Goal: Information Seeking & Learning: Learn about a topic

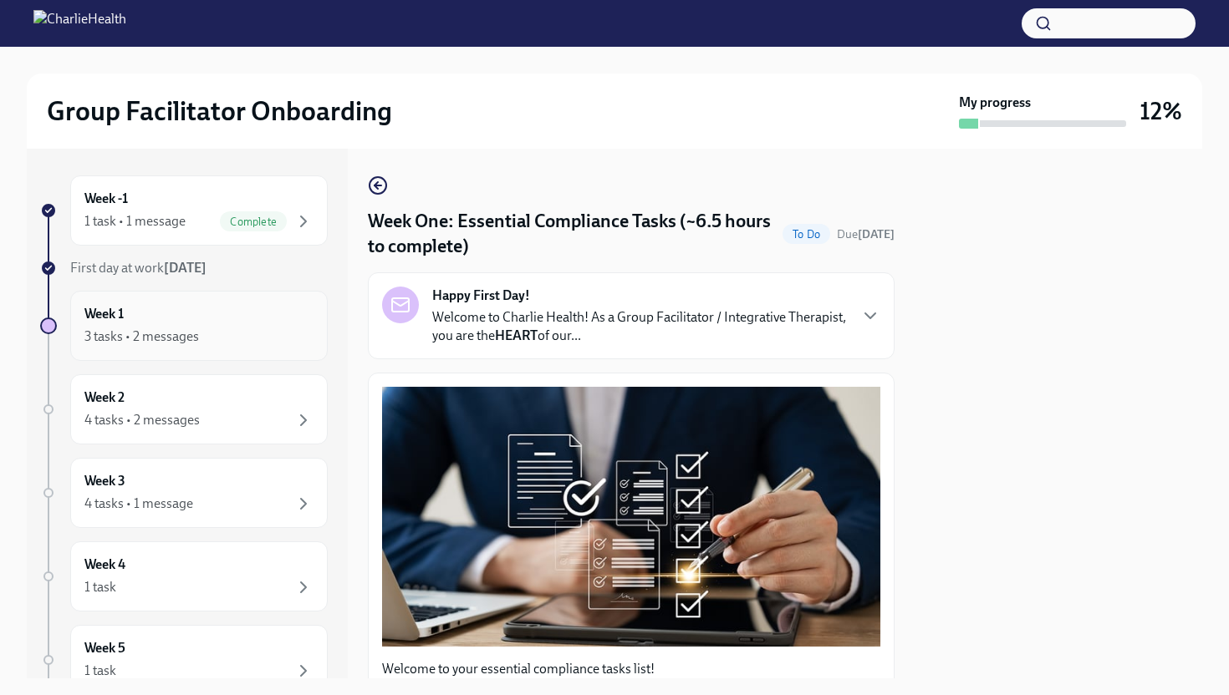
click at [264, 323] on div "Week 1 3 tasks • 2 messages" at bounding box center [198, 326] width 229 height 42
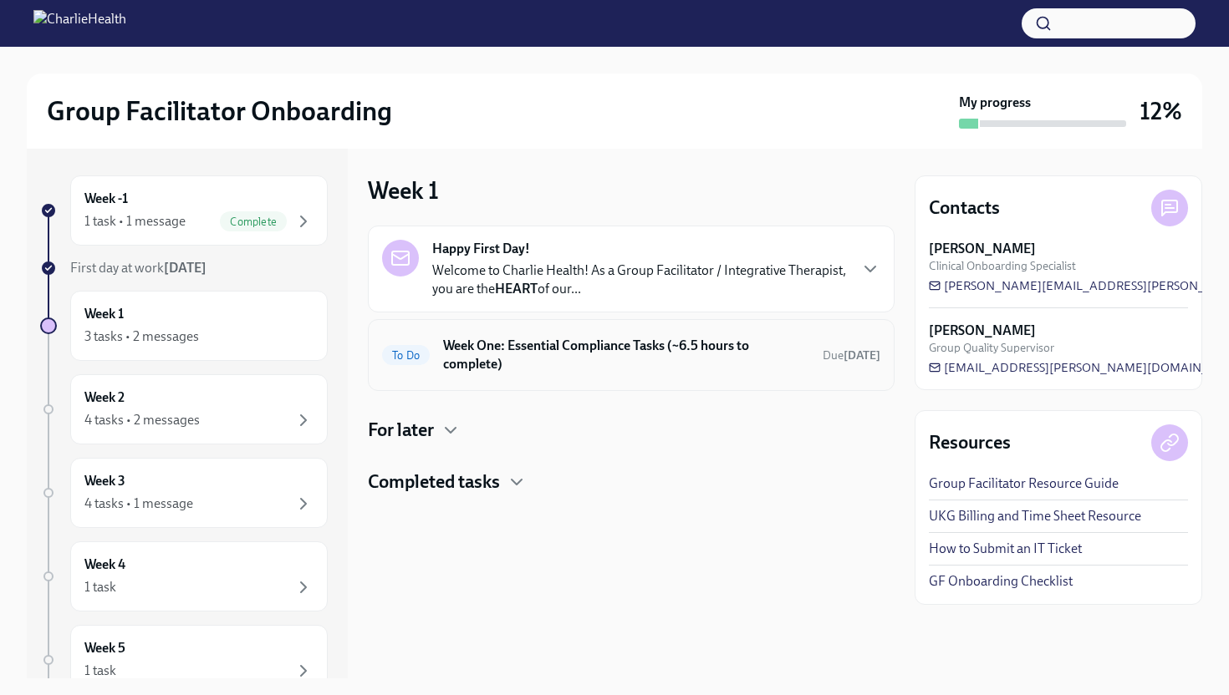
click at [602, 350] on h6 "Week One: Essential Compliance Tasks (~6.5 hours to complete)" at bounding box center [626, 355] width 366 height 37
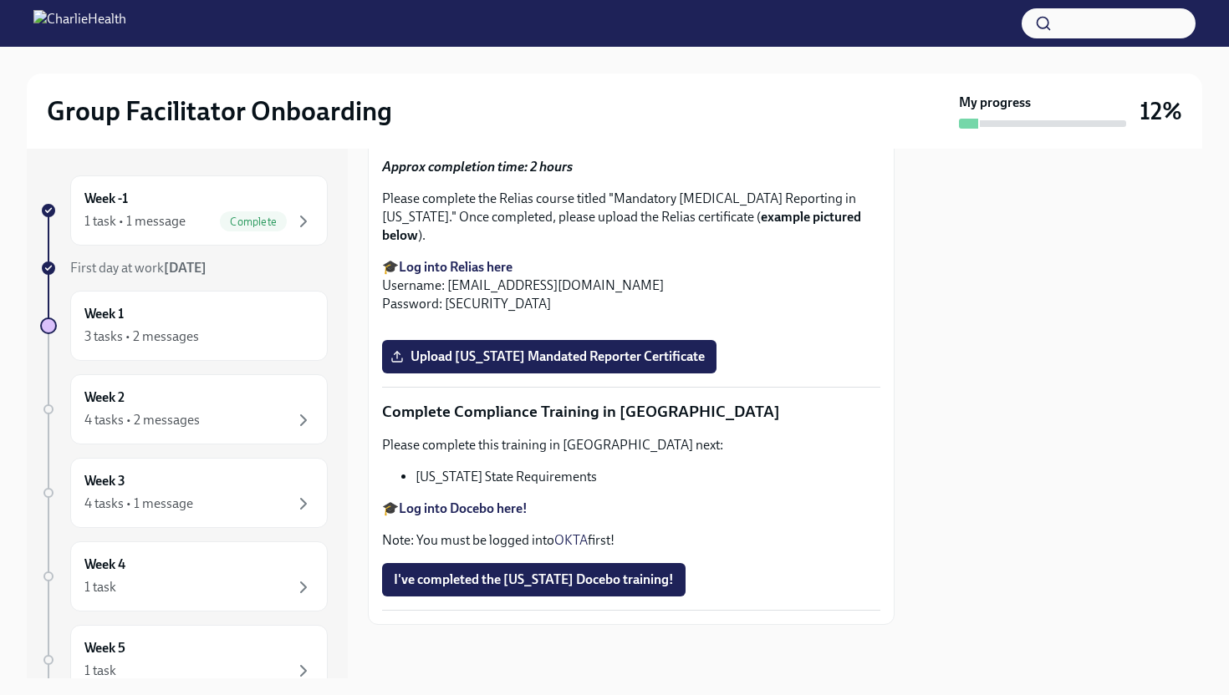
scroll to position [3558, 0]
click at [262, 423] on div "4 tasks • 2 messages" at bounding box center [198, 420] width 229 height 20
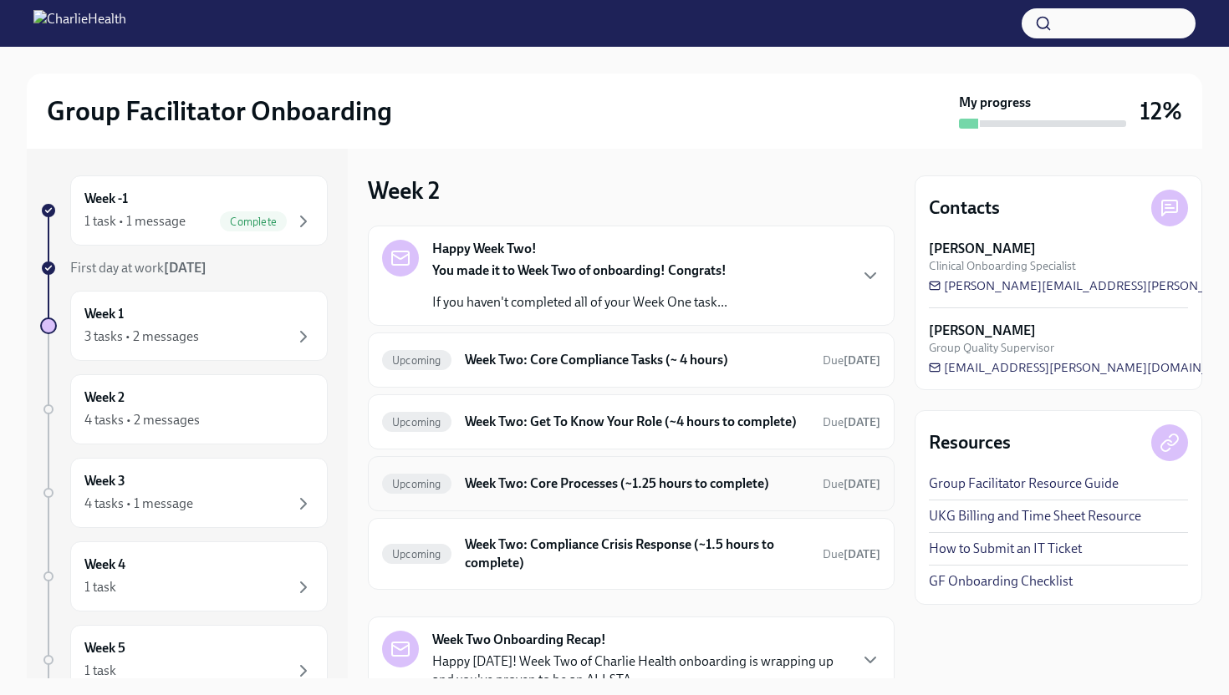
scroll to position [95, 0]
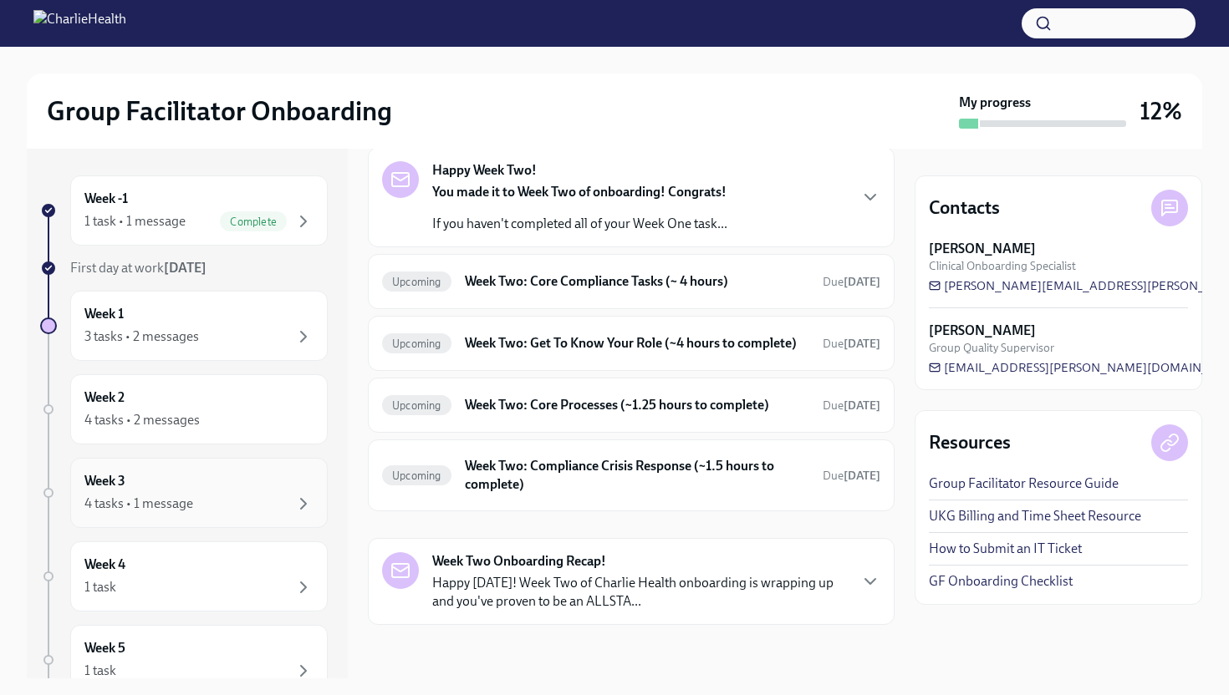
click at [263, 511] on div "4 tasks • 1 message" at bounding box center [198, 504] width 229 height 20
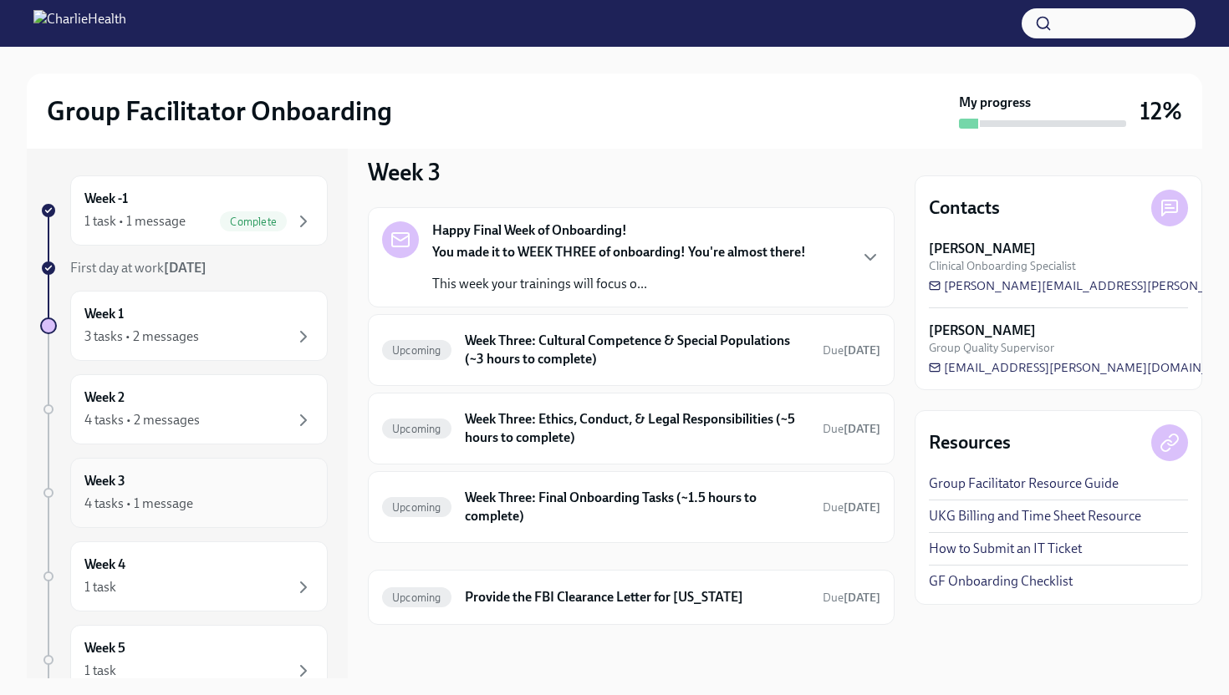
scroll to position [18, 0]
click at [241, 566] on div "Week 4 1 task" at bounding box center [198, 577] width 229 height 42
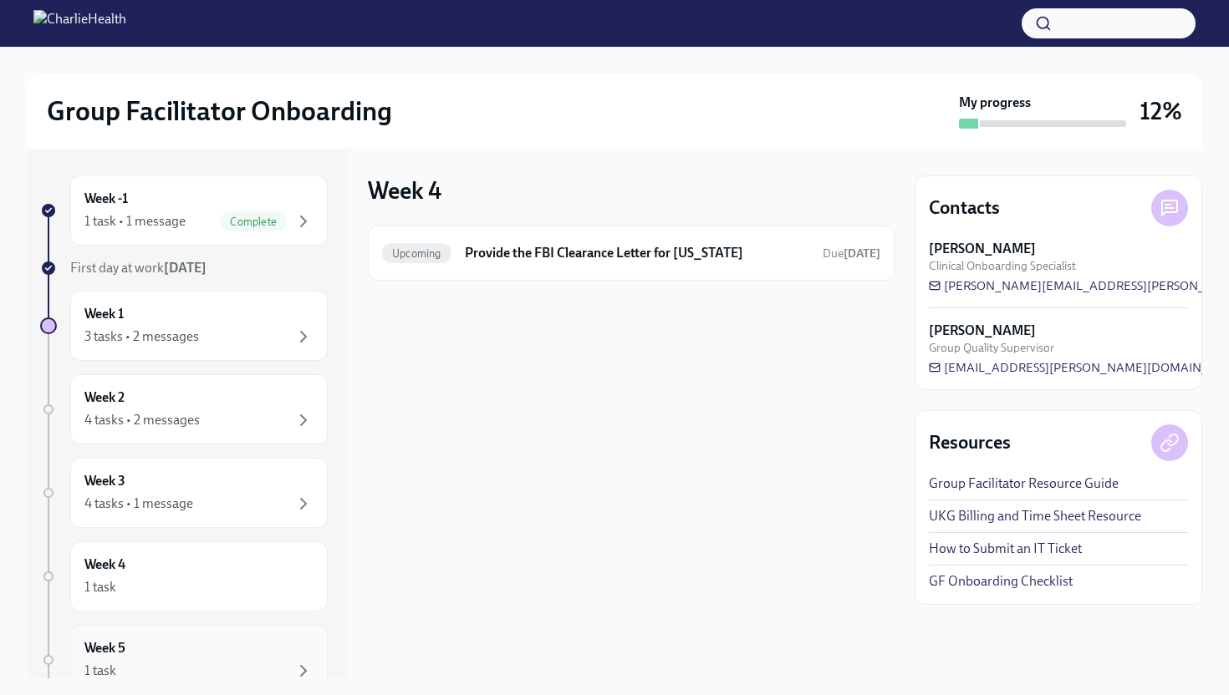
click at [239, 664] on div "1 task" at bounding box center [198, 671] width 229 height 20
click at [243, 591] on div "1 task" at bounding box center [198, 587] width 229 height 20
click at [258, 334] on div "3 tasks • 2 messages" at bounding box center [198, 337] width 229 height 20
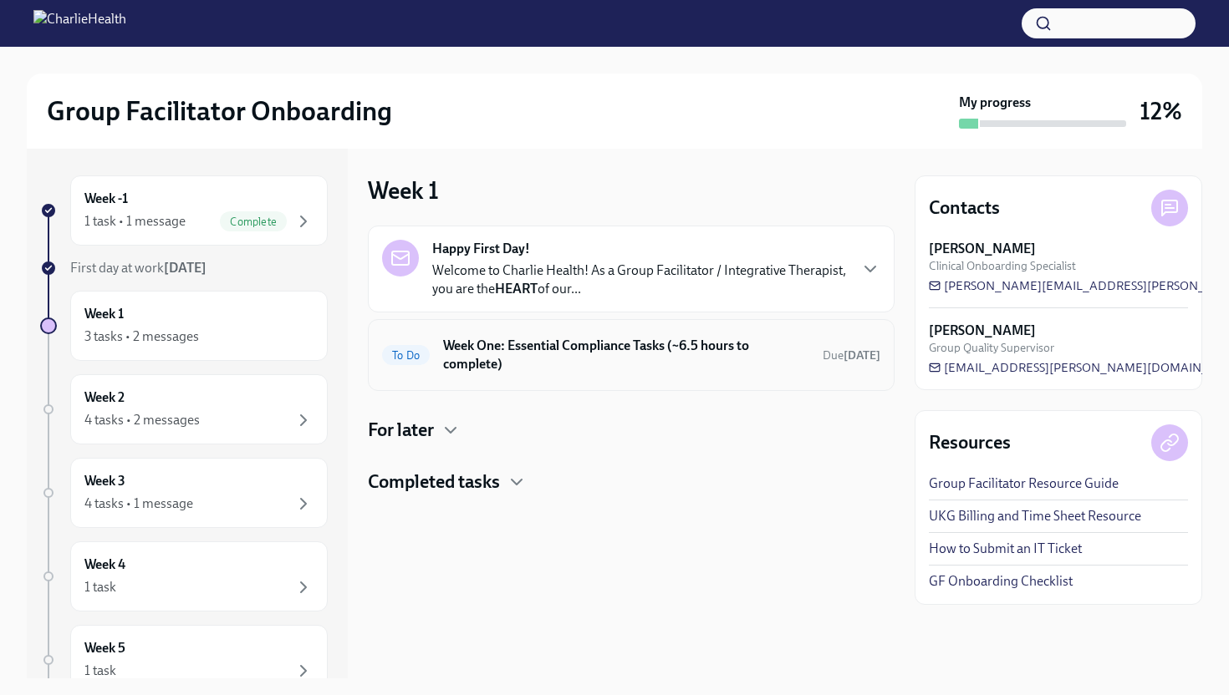
click at [596, 349] on h6 "Week One: Essential Compliance Tasks (~6.5 hours to complete)" at bounding box center [626, 355] width 366 height 37
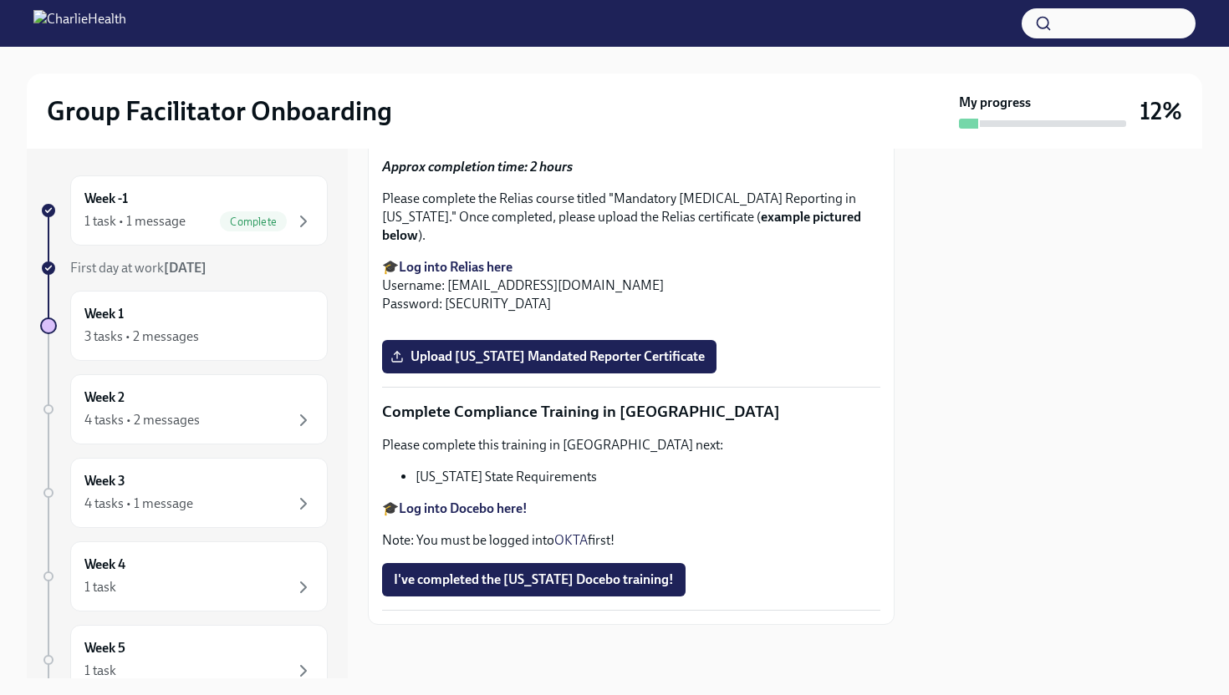
scroll to position [3558, 0]
click at [248, 409] on div "Week 2 4 tasks • 2 messages" at bounding box center [198, 410] width 229 height 42
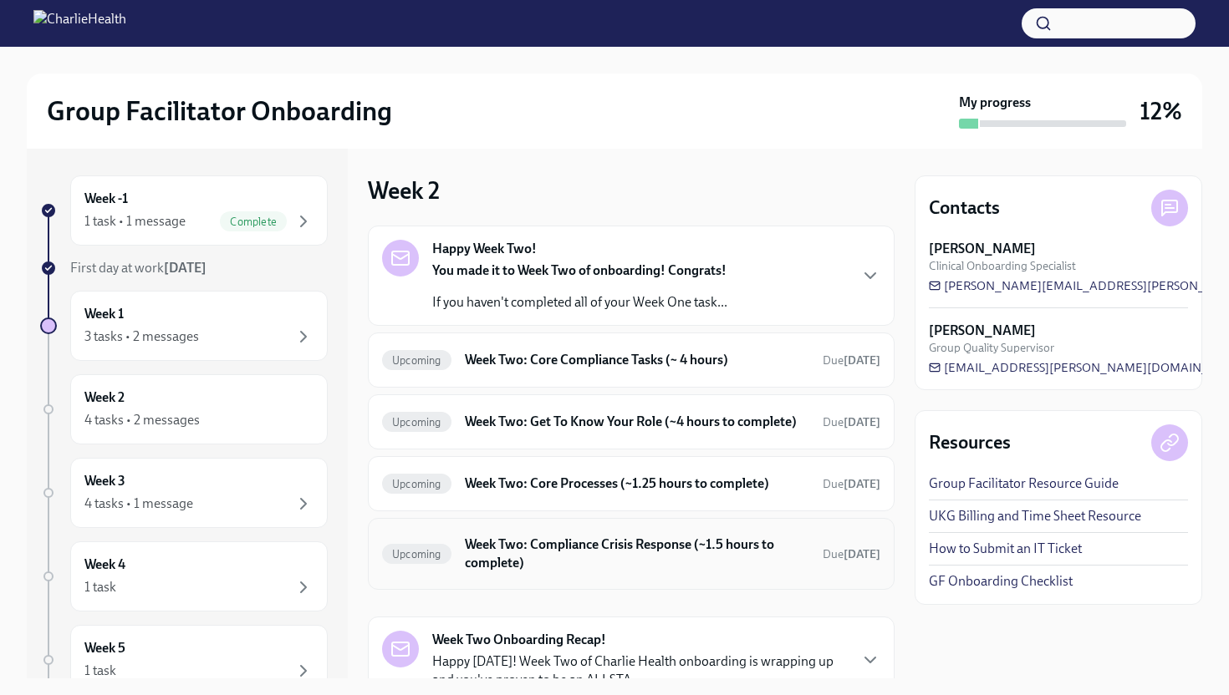
scroll to position [95, 0]
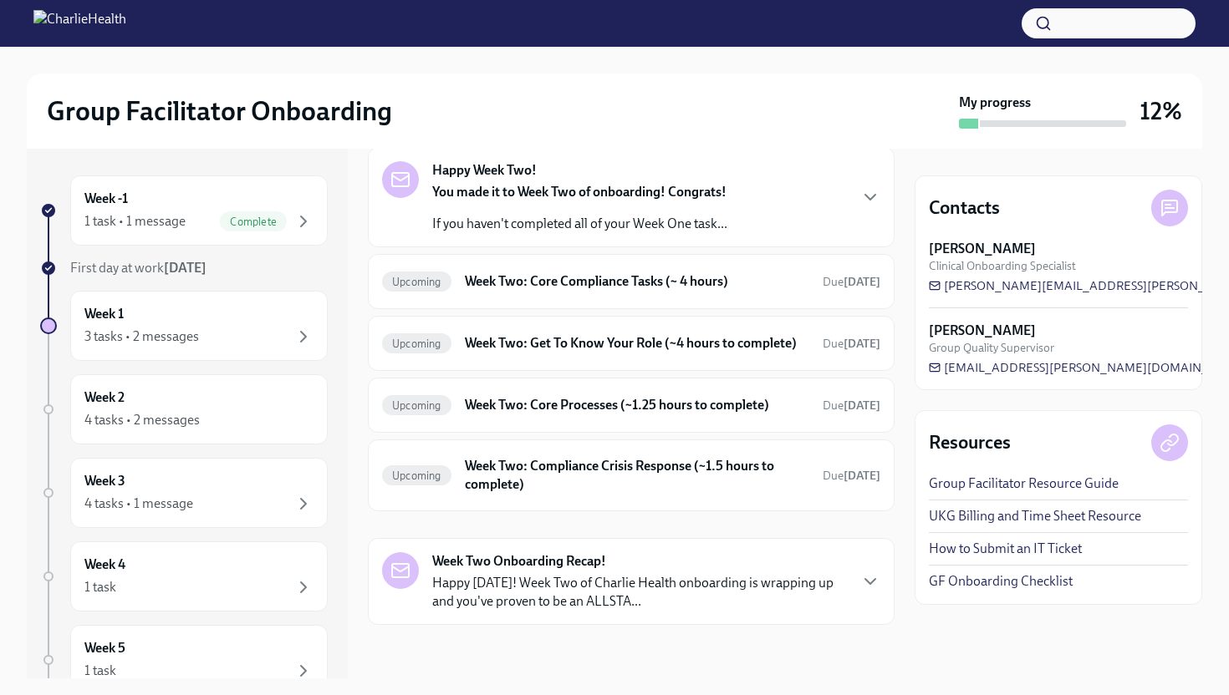
click at [845, 585] on p "Happy [DATE]! Week Two of Charlie Health onboarding is wrapping up and you've p…" at bounding box center [639, 592] width 415 height 37
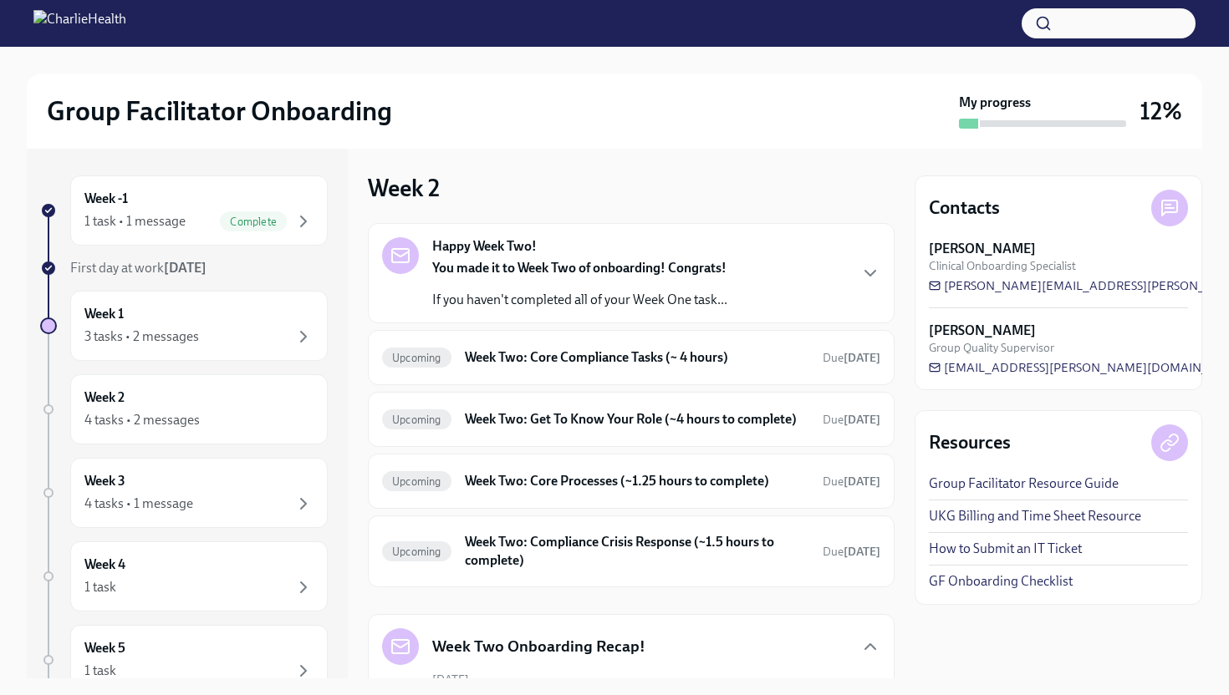
scroll to position [0, 0]
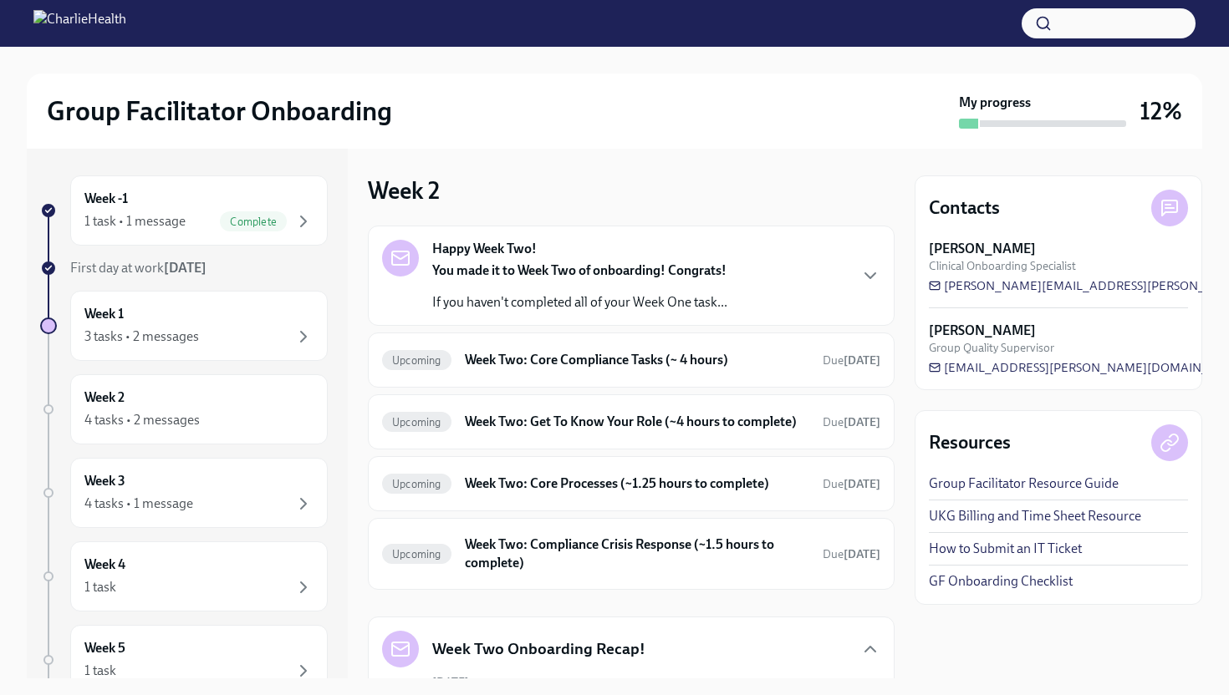
click at [842, 294] on div "Happy Week Two! You made it to Week Two of onboarding! Congrats! If you haven't…" at bounding box center [631, 276] width 498 height 72
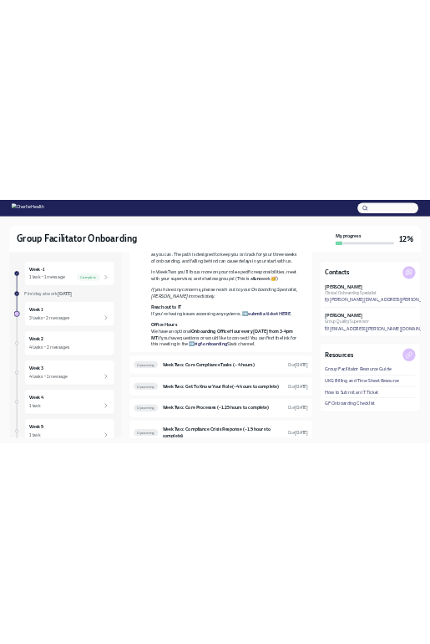
scroll to position [235, 0]
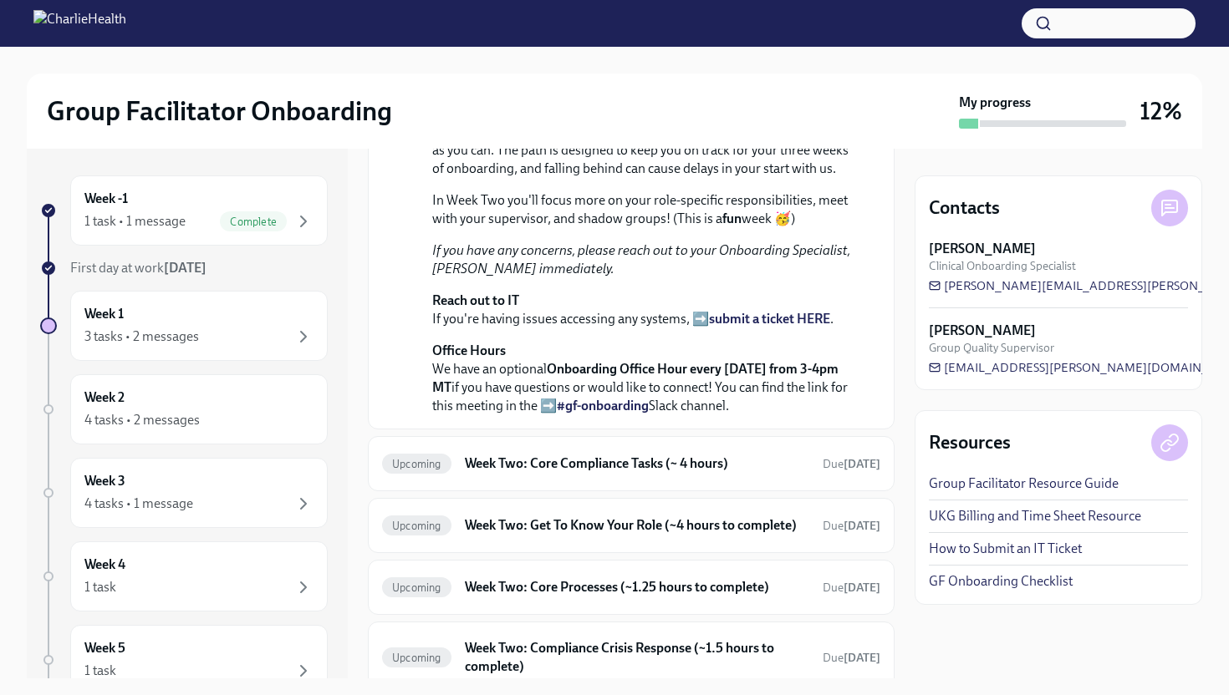
click at [607, 87] on div "Group Facilitator Onboarding My progress 12%" at bounding box center [614, 111] width 1175 height 75
